Goal: Task Accomplishment & Management: Use online tool/utility

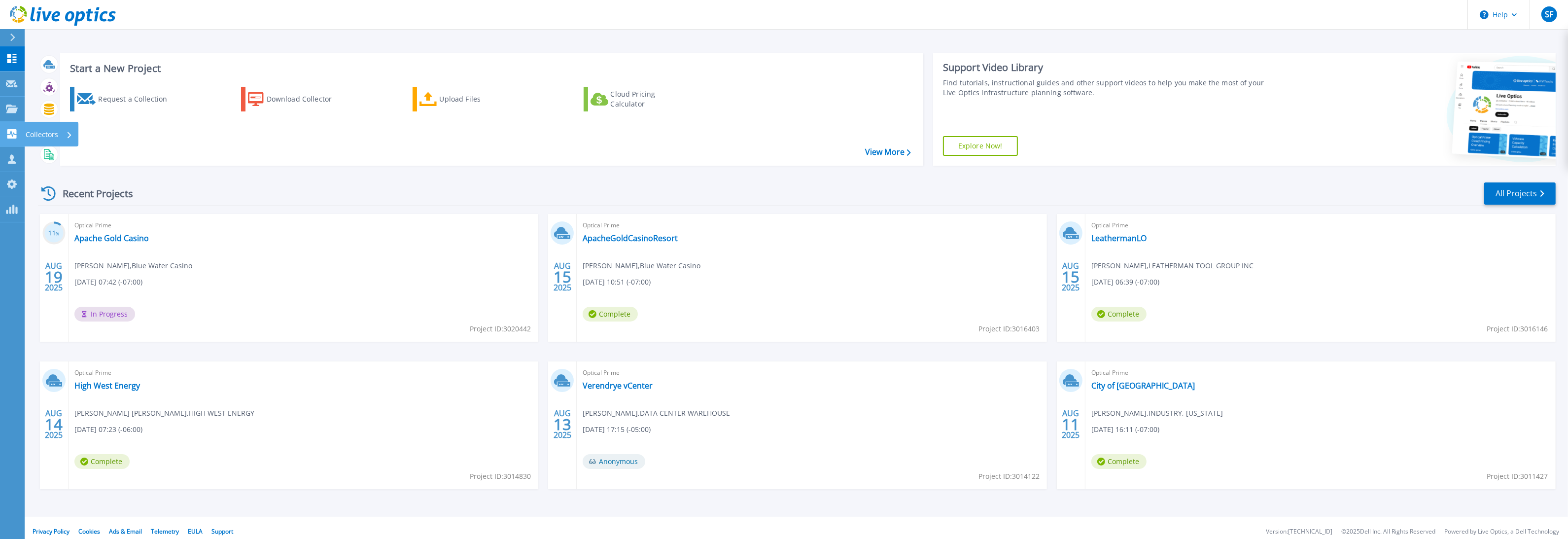
click at [12, 135] on icon at bounding box center [12, 133] width 12 height 9
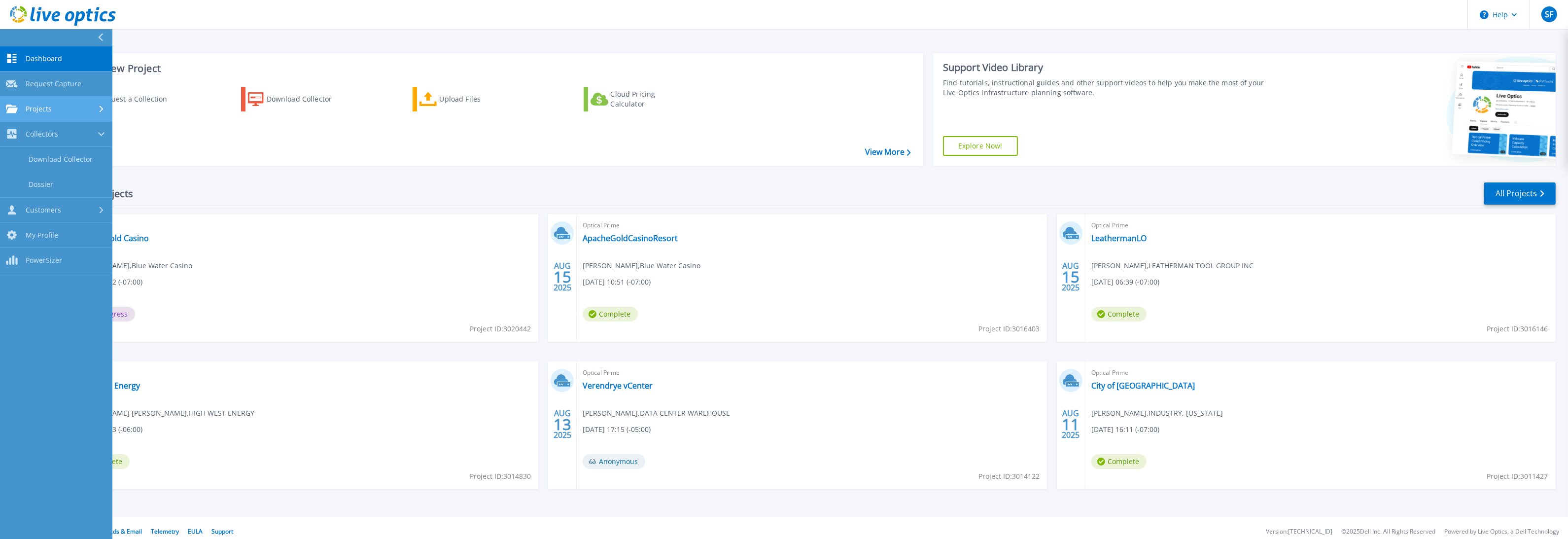
click at [41, 103] on link "Projects Projects" at bounding box center [56, 109] width 113 height 25
click at [61, 159] on link "Upload SIOKIT & Files" at bounding box center [56, 159] width 113 height 25
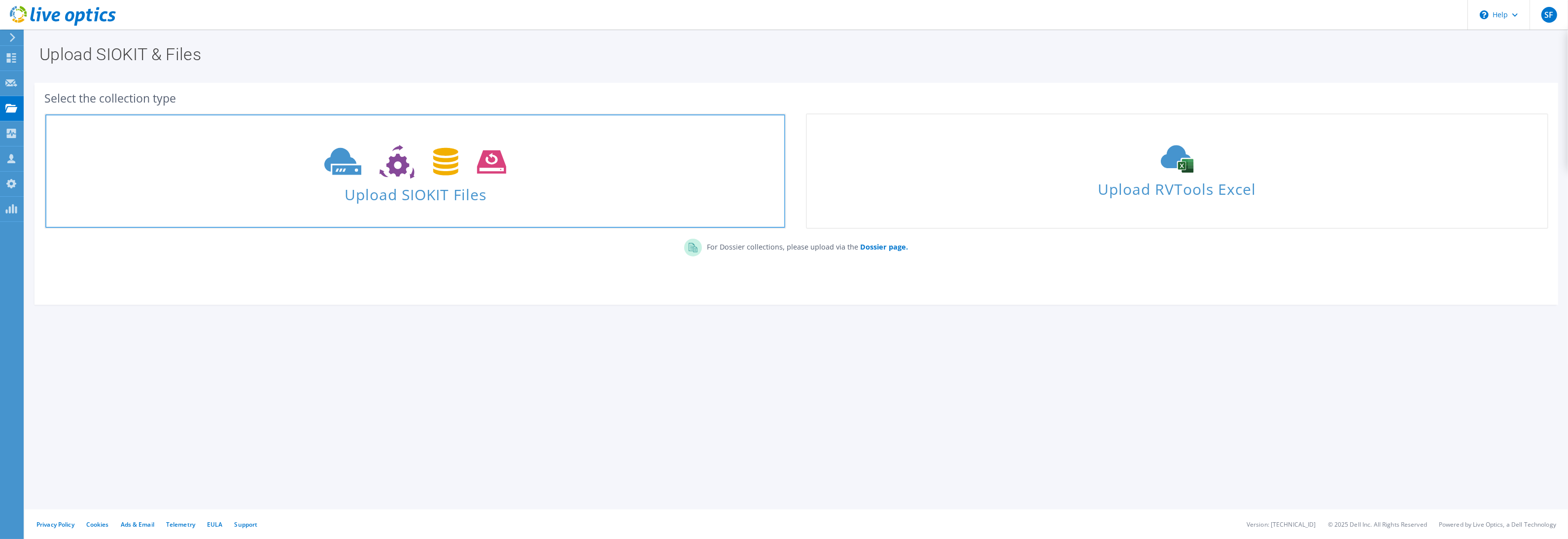
click at [393, 198] on span "Upload SIOKIT Files" at bounding box center [416, 192] width 740 height 22
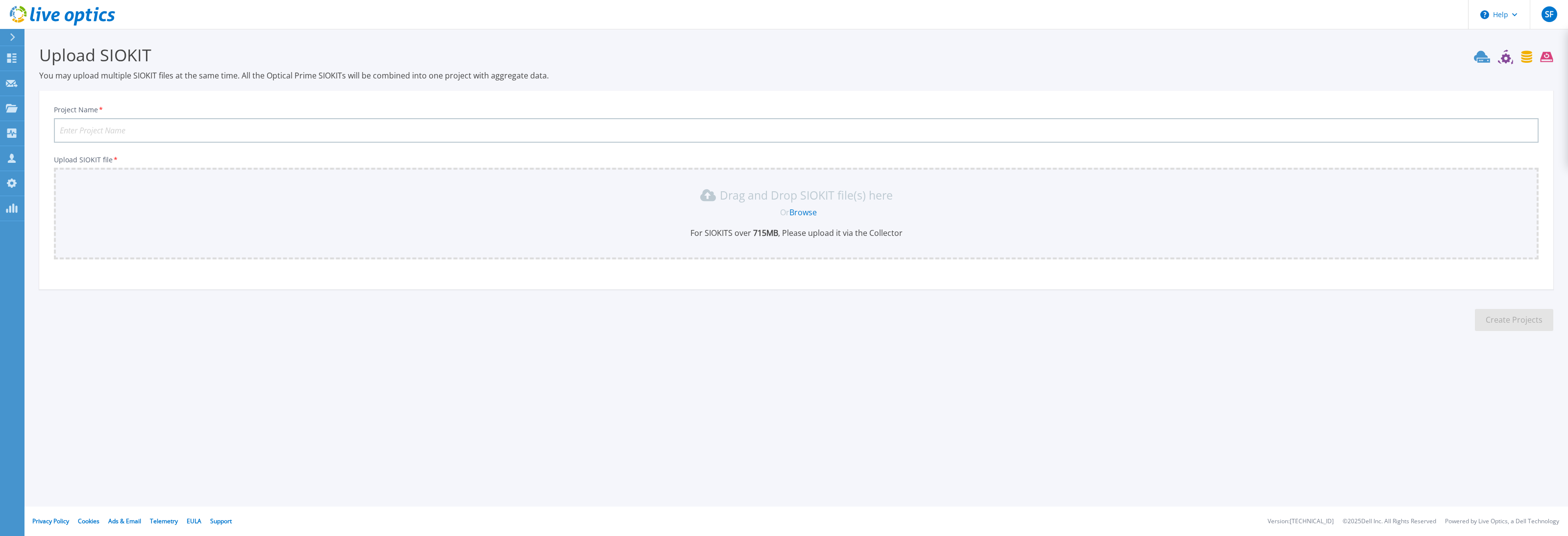
click at [281, 128] on input "Project Name *" at bounding box center [796, 131] width 1484 height 25
type input "City of [GEOGRAPHIC_DATA]"
click at [803, 208] on link "Browse" at bounding box center [802, 212] width 27 height 11
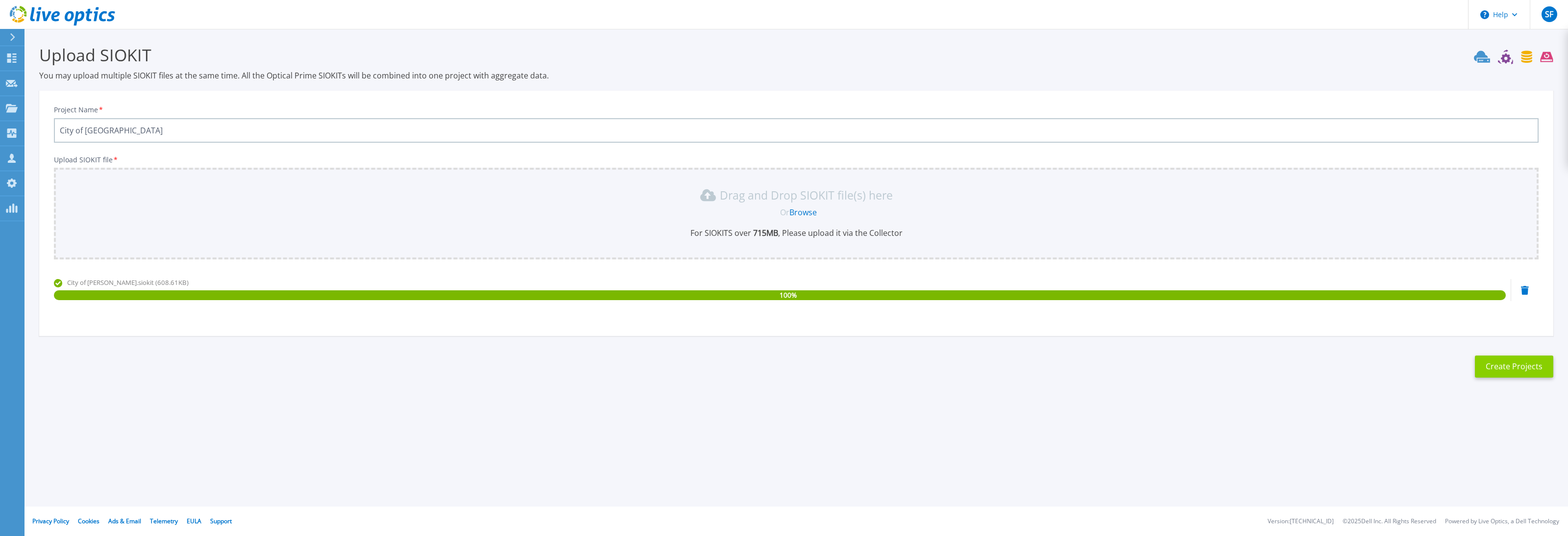
click at [1505, 368] on button "Create Projects" at bounding box center [1513, 366] width 78 height 22
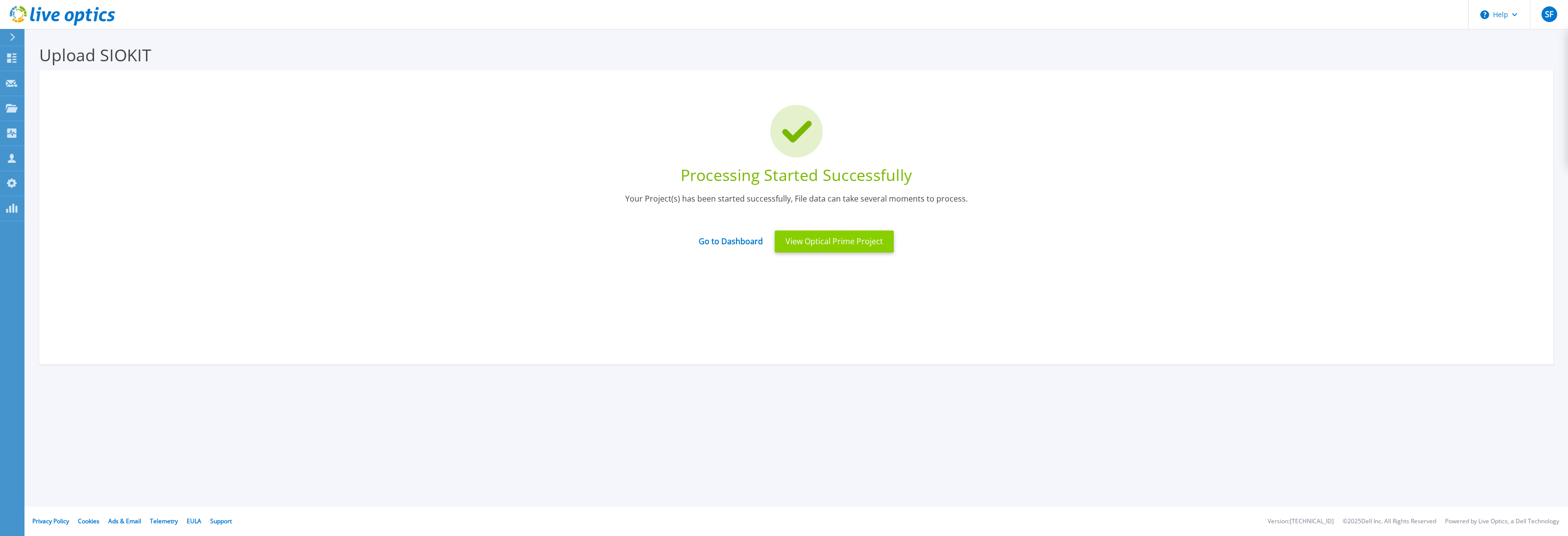
click at [844, 239] on button "View Optical Prime Project" at bounding box center [833, 241] width 119 height 22
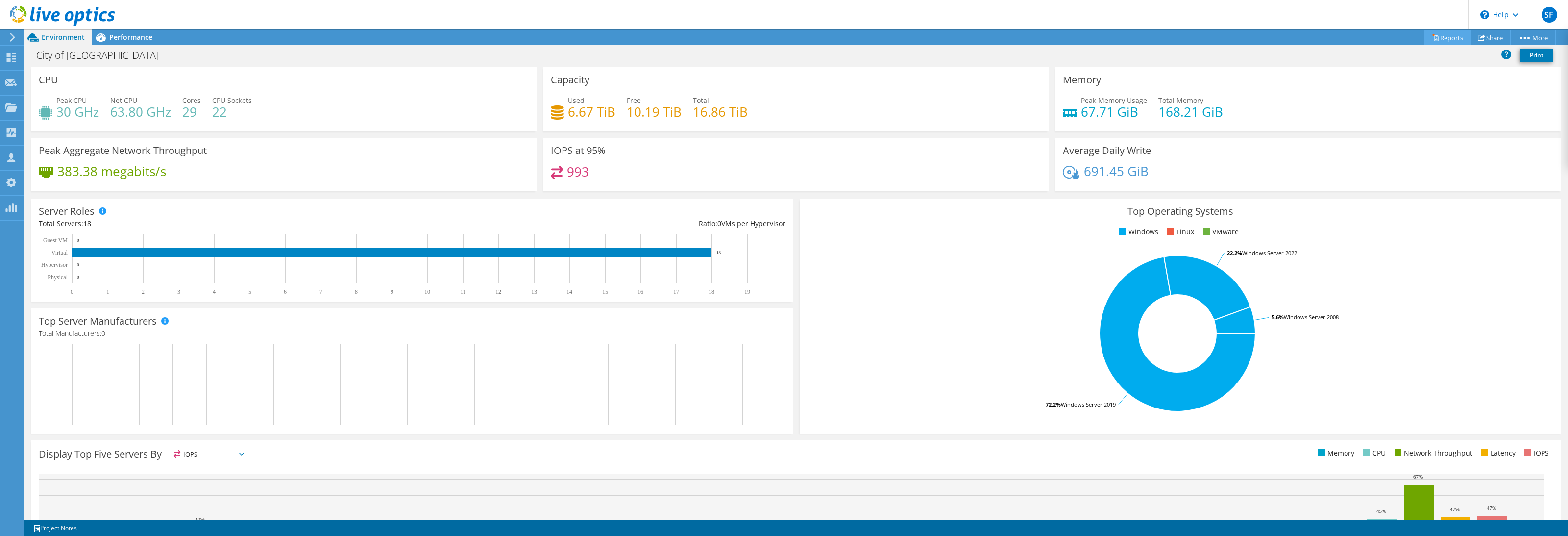
click at [1452, 37] on link "Reports" at bounding box center [1446, 37] width 47 height 15
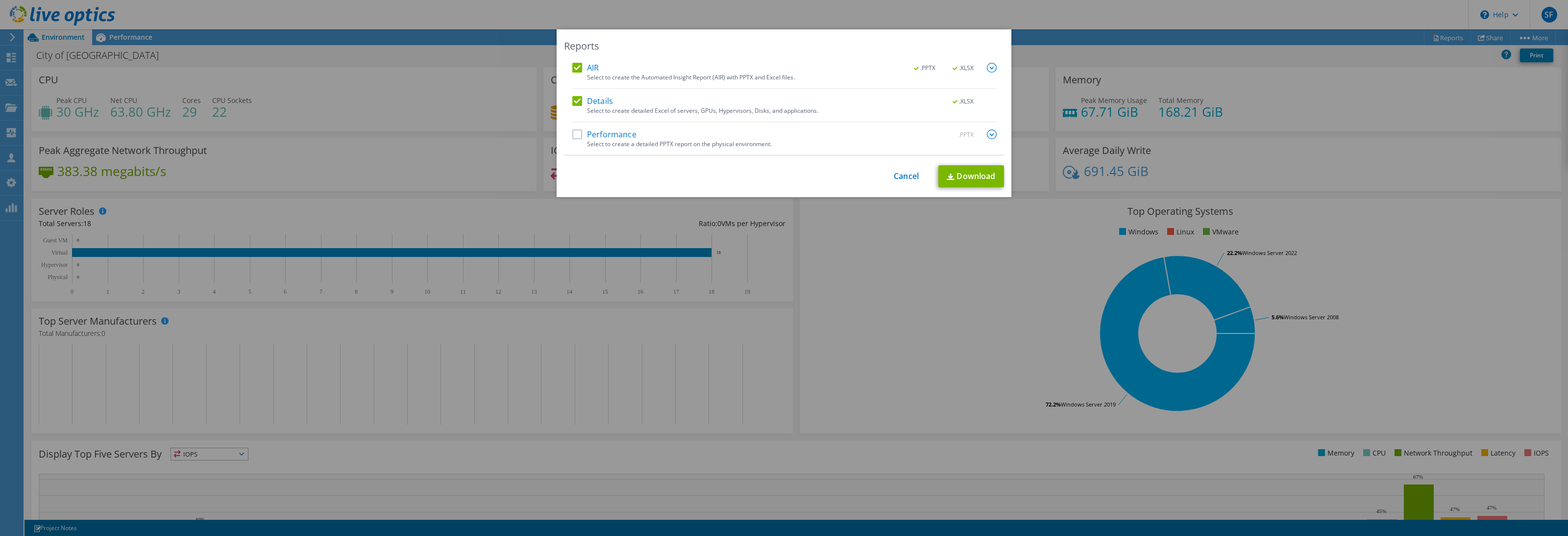
click at [620, 130] on label "Performance" at bounding box center [605, 134] width 64 height 10
click at [0, 0] on input "Performance" at bounding box center [0, 0] width 0 height 0
click at [986, 170] on link "Download" at bounding box center [971, 176] width 66 height 22
click at [896, 180] on link "Cancel" at bounding box center [906, 175] width 25 height 9
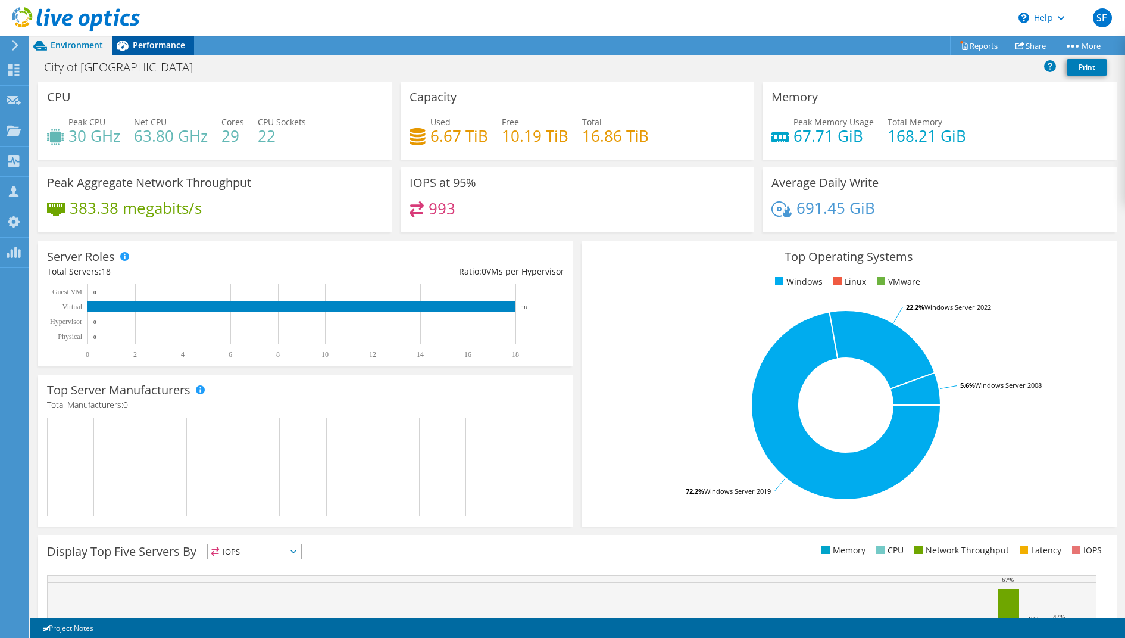
click at [155, 46] on span "Performance" at bounding box center [159, 44] width 52 height 11
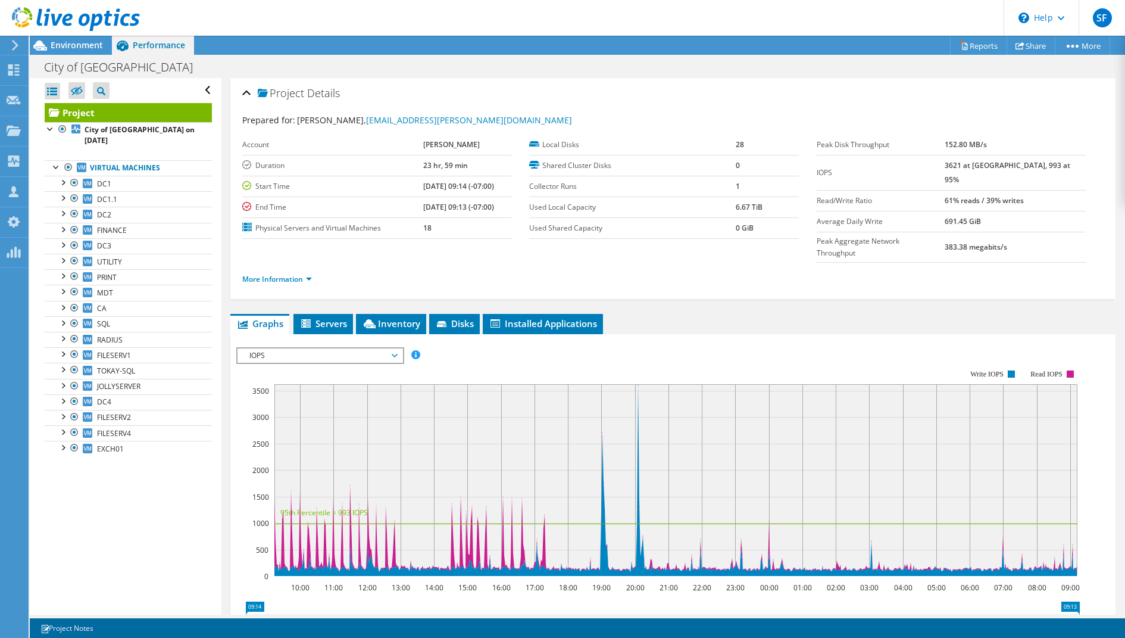
click at [397, 354] on icon at bounding box center [395, 356] width 6 height 4
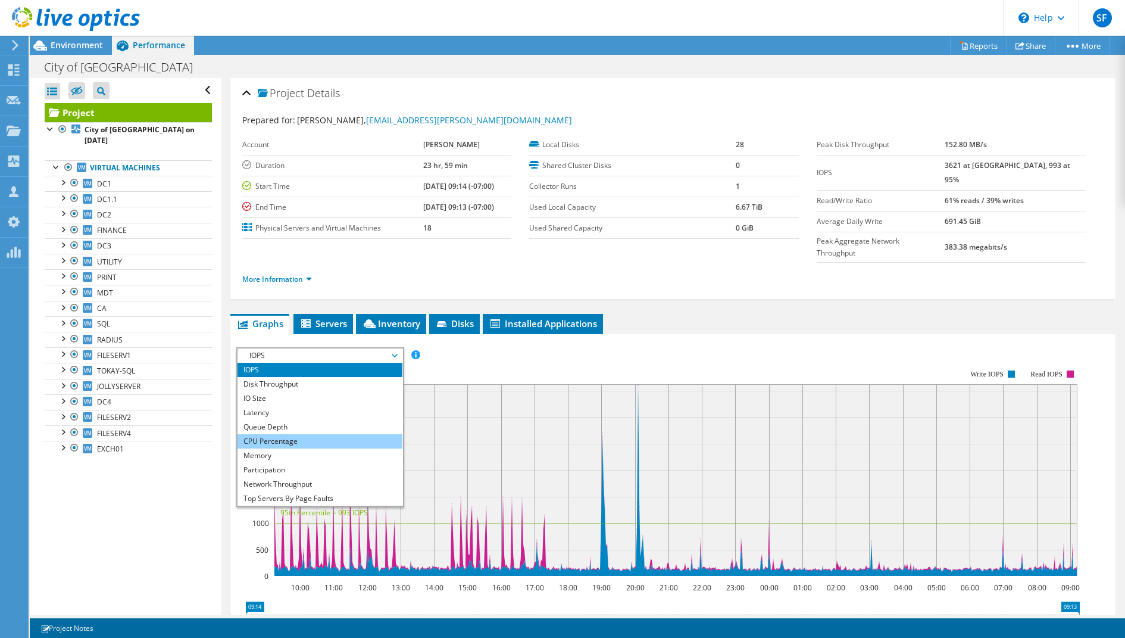
click at [352, 434] on li "CPU Percentage" at bounding box center [320, 441] width 165 height 14
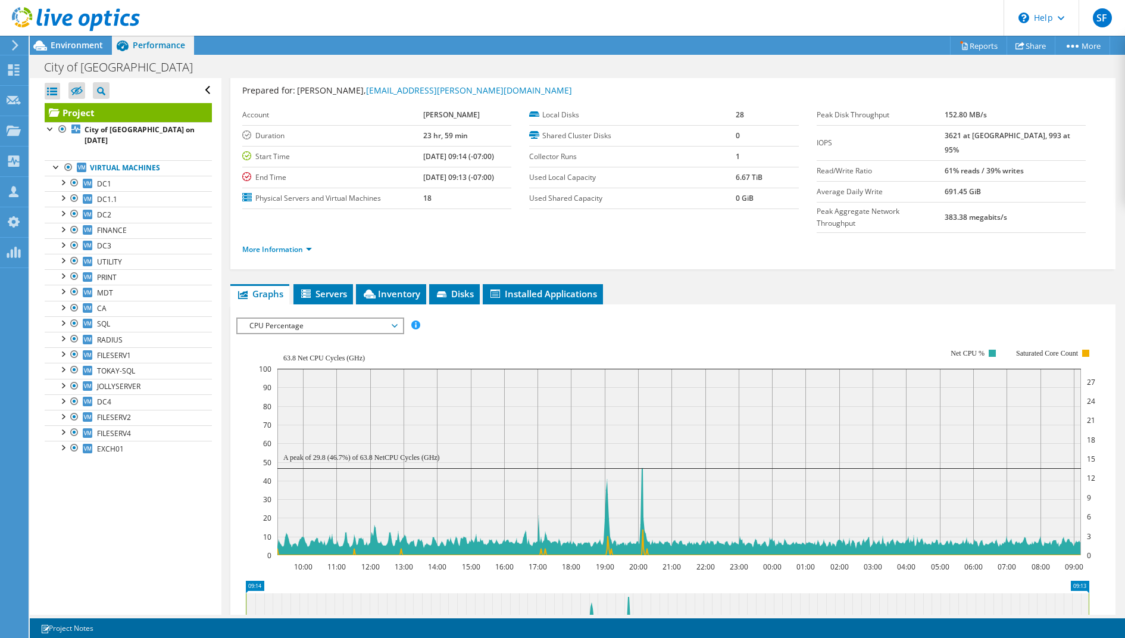
scroll to position [204, 0]
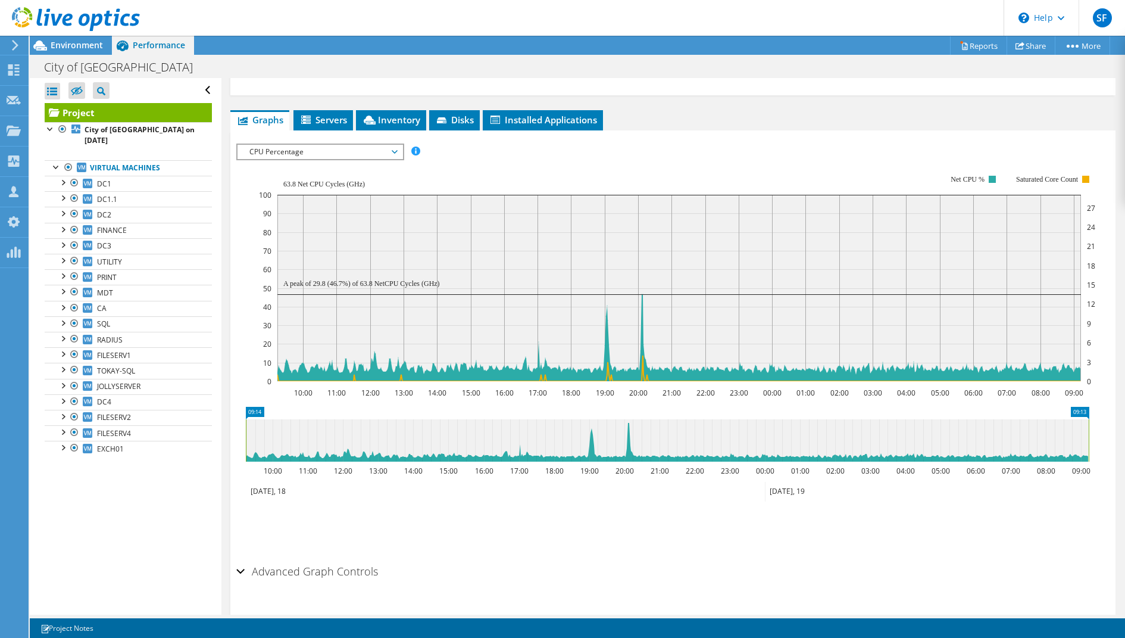
click at [392, 145] on span "CPU Percentage" at bounding box center [320, 152] width 153 height 14
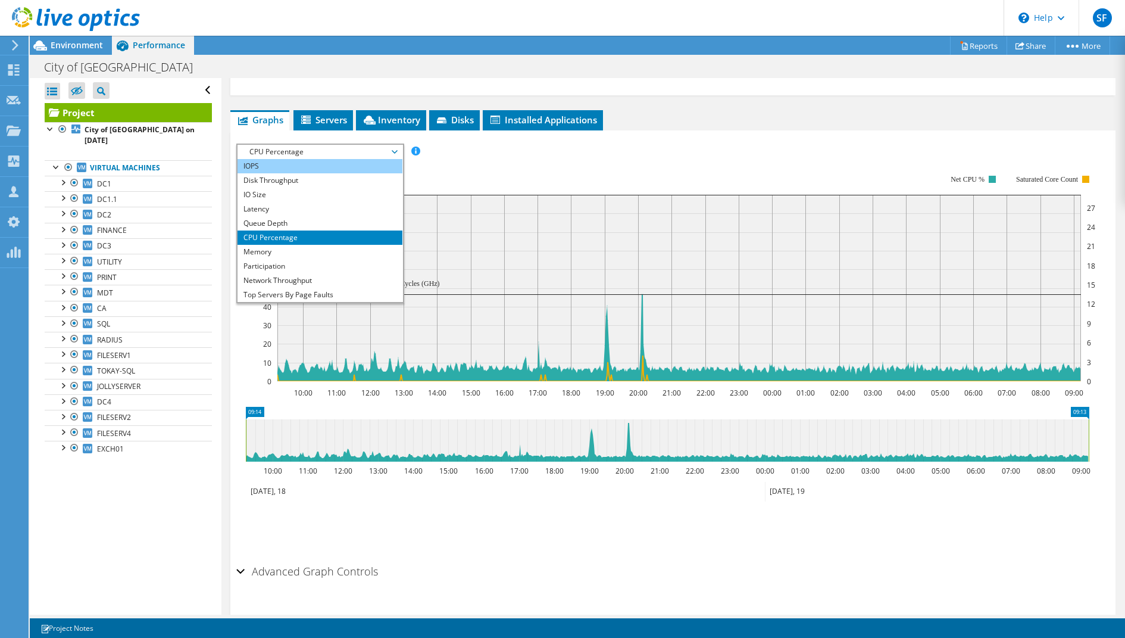
click at [337, 159] on li "IOPS" at bounding box center [320, 166] width 165 height 14
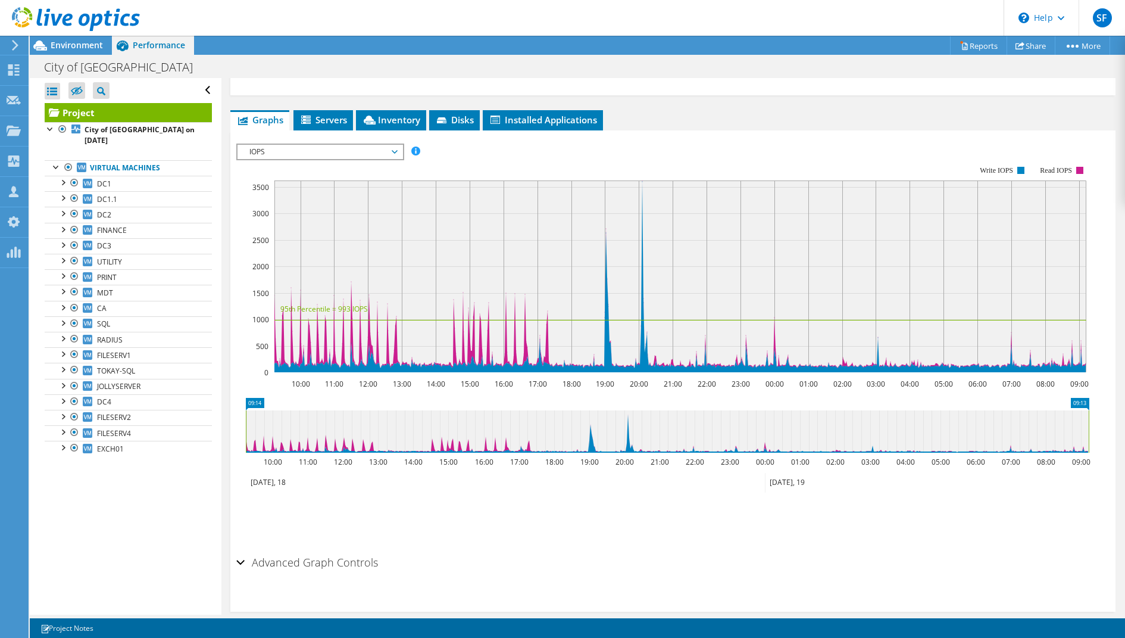
scroll to position [195, 0]
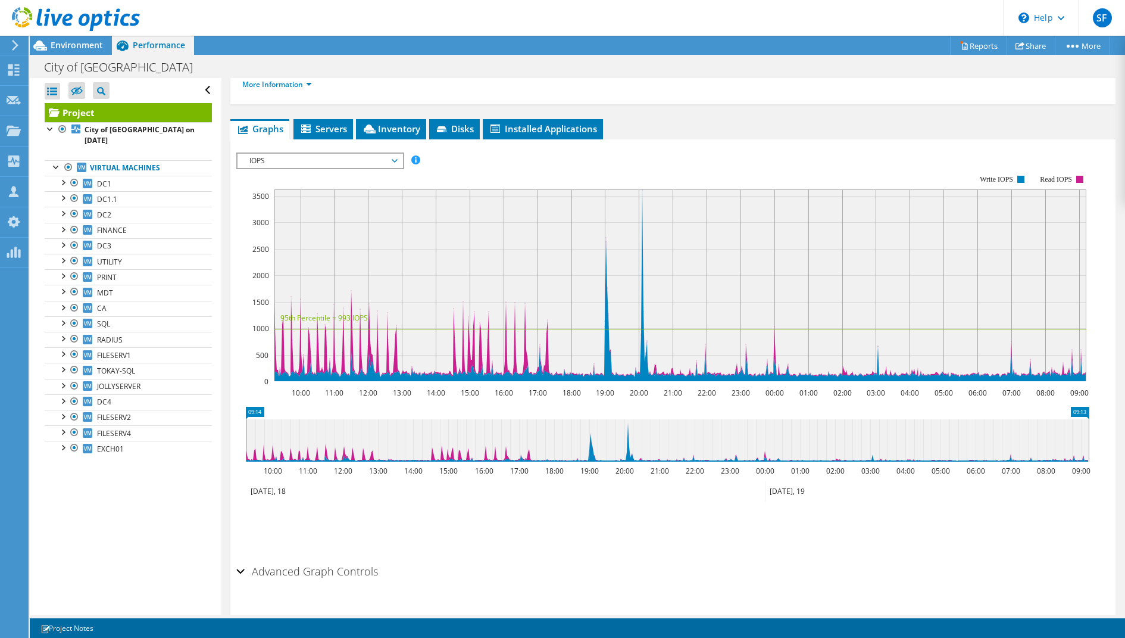
click at [397, 159] on icon at bounding box center [395, 161] width 6 height 4
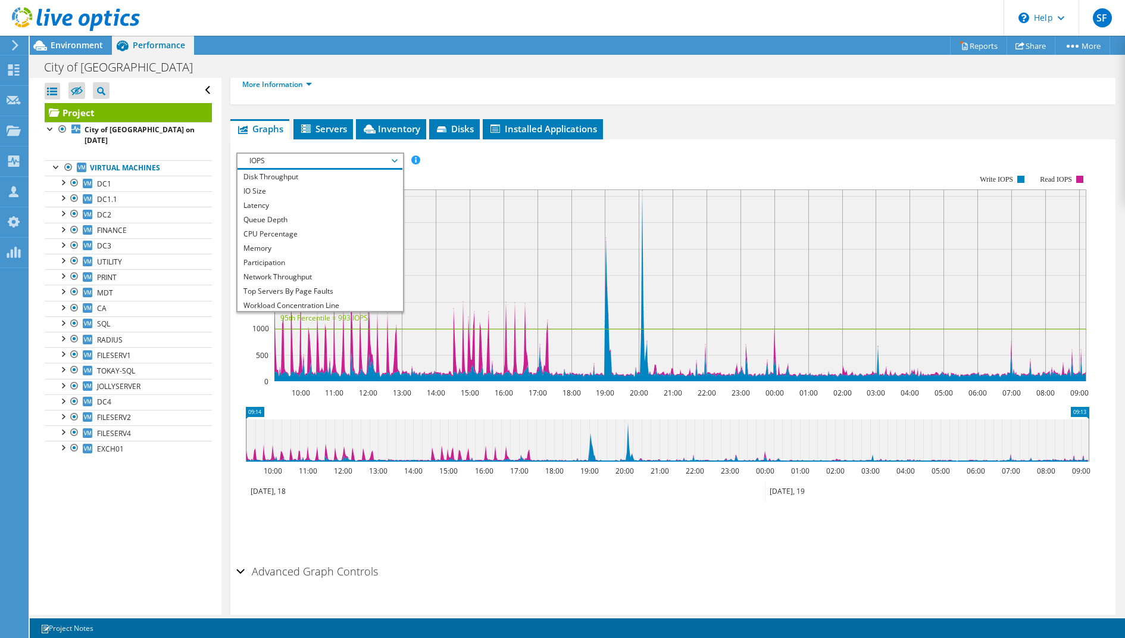
scroll to position [42, 0]
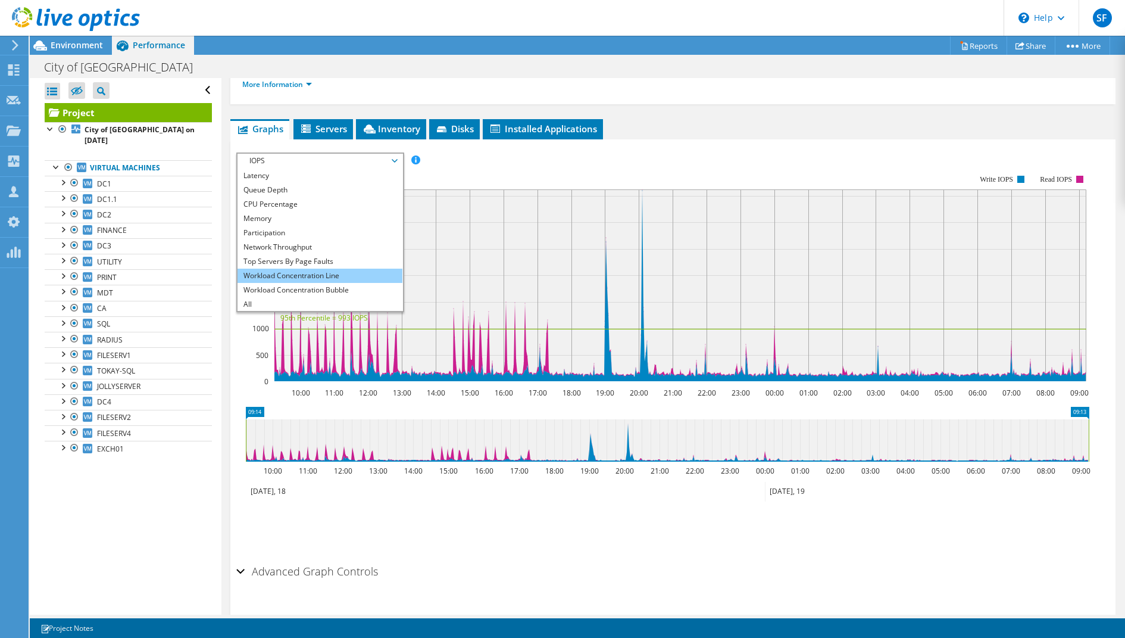
click at [346, 269] on li "Workload Concentration Line" at bounding box center [320, 276] width 165 height 14
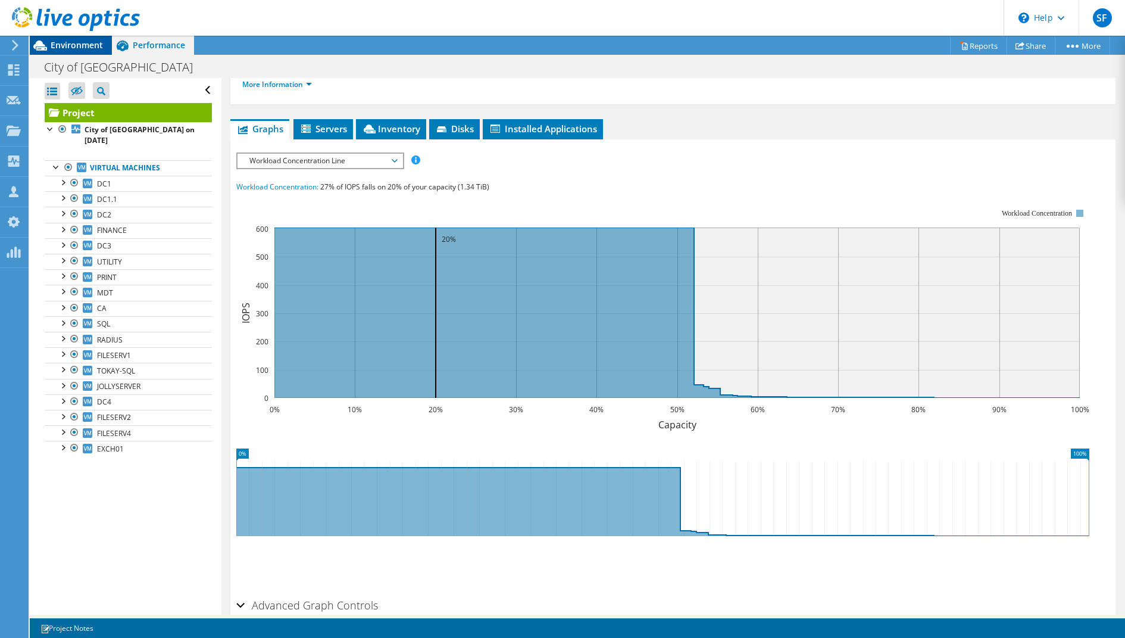
click at [85, 46] on span "Environment" at bounding box center [77, 44] width 52 height 11
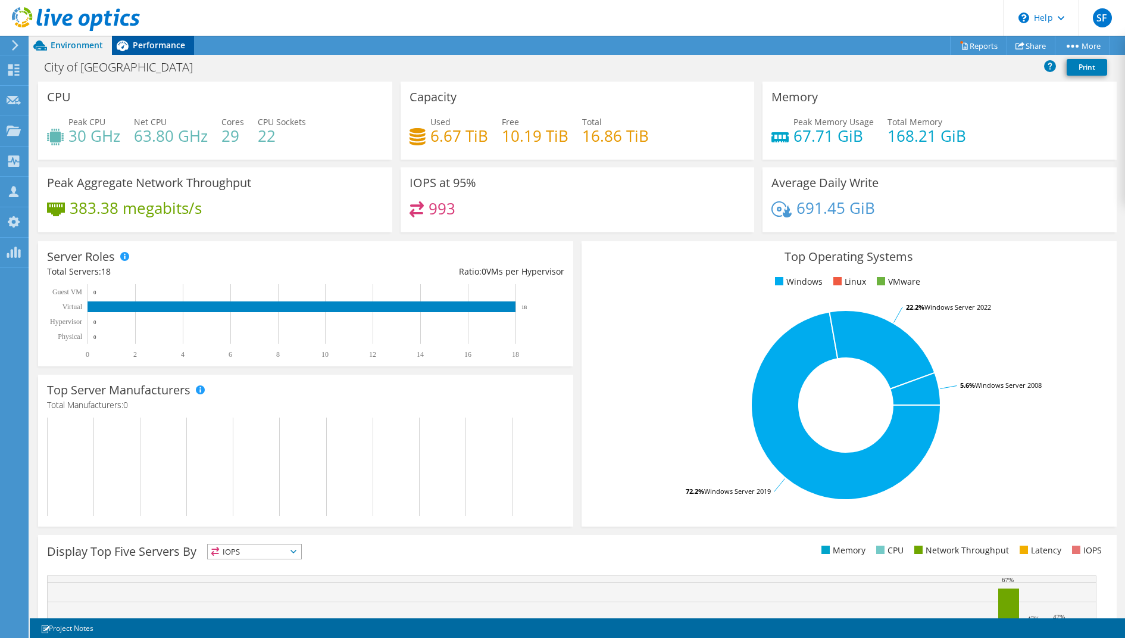
click at [160, 51] on div "Performance" at bounding box center [153, 45] width 82 height 19
